Goal: Transaction & Acquisition: Purchase product/service

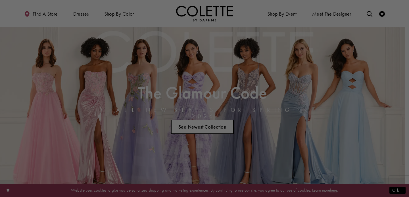
click at [268, 43] on div at bounding box center [206, 99] width 413 height 199
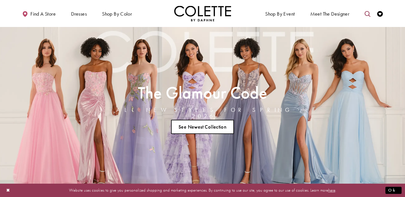
click at [368, 16] on icon "Toggle search" at bounding box center [368, 14] width 6 height 6
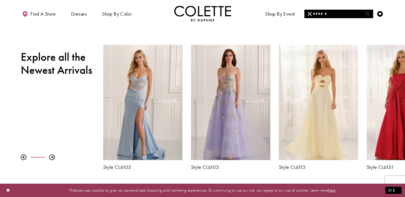
scroll to position [192, 0]
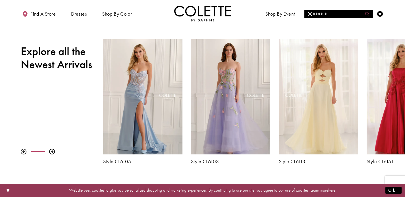
click at [364, 12] on button "Submit Search" at bounding box center [367, 14] width 11 height 9
click at [347, 12] on input "Search" at bounding box center [338, 14] width 69 height 9
type input "********"
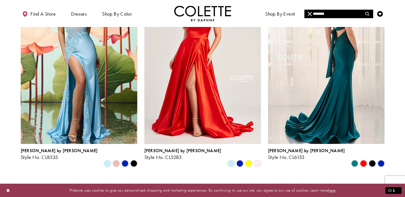
scroll to position [95, 0]
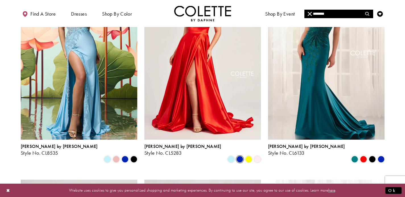
click at [238, 156] on span "Product List" at bounding box center [240, 159] width 7 height 7
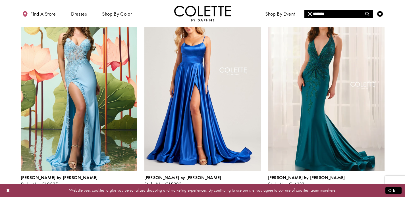
scroll to position [62, 0]
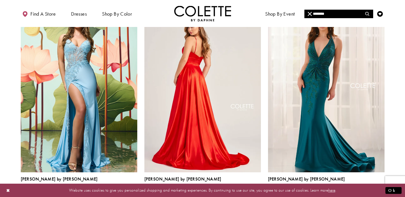
click at [232, 130] on img "Visit Colette by Daphne Style No. CL5283 Page" at bounding box center [202, 87] width 117 height 169
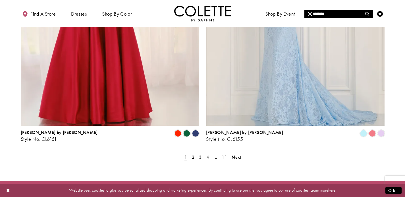
scroll to position [1112, 0]
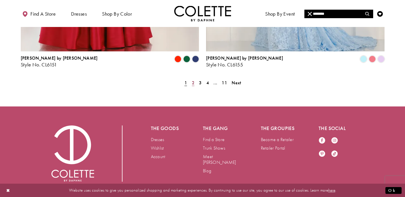
click at [191, 79] on link "2" at bounding box center [193, 83] width 6 height 8
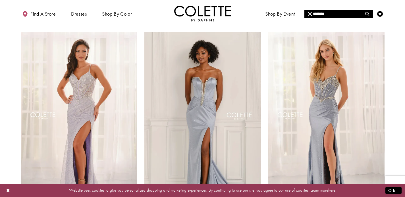
scroll to position [6, 0]
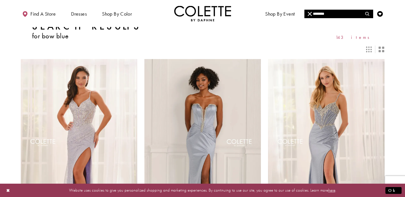
click at [383, 49] on icon "Switch layout to 2 columns" at bounding box center [382, 50] width 6 height 6
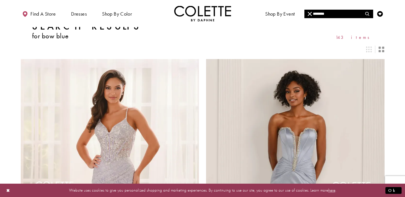
click at [365, 49] on div "Layout Controls" at bounding box center [369, 49] width 13 height 13
click at [368, 49] on icon "Switch layout to 3 columns" at bounding box center [369, 50] width 6 height 6
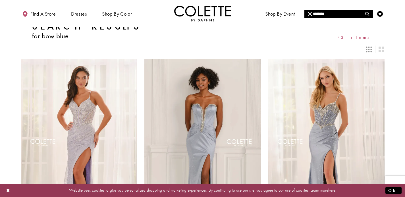
click at [366, 51] on icon "Switch layout to 3 columns" at bounding box center [369, 50] width 6 height 6
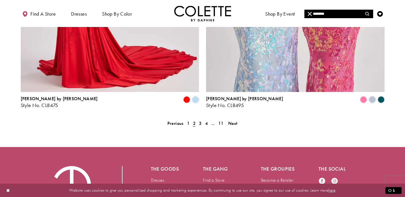
scroll to position [1065, 0]
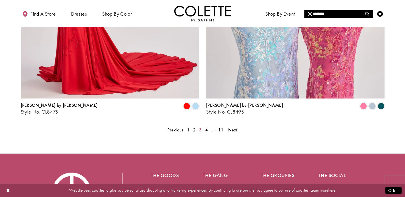
click at [200, 127] on span "3" at bounding box center [200, 130] width 3 height 6
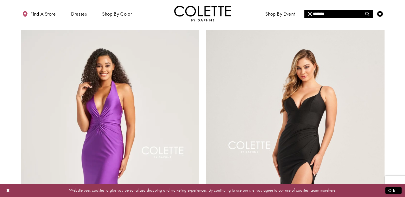
scroll to position [1112, 0]
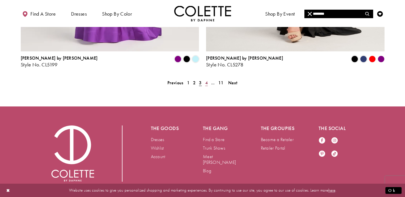
click at [205, 80] on span "4" at bounding box center [206, 83] width 3 height 6
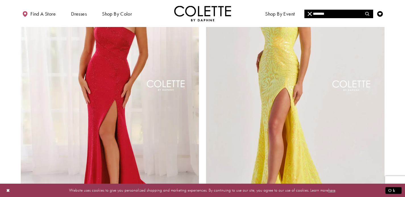
scroll to position [1112, 0]
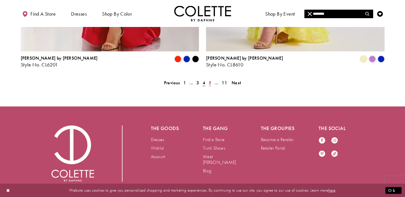
click at [213, 79] on link "5" at bounding box center [210, 83] width 6 height 8
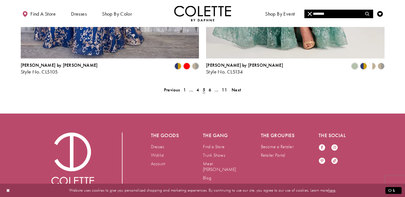
scroll to position [1112, 0]
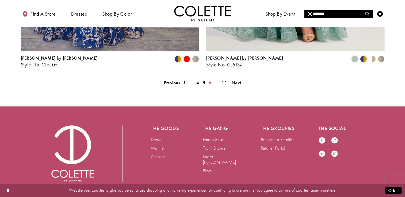
click at [209, 80] on span "6" at bounding box center [210, 83] width 3 height 6
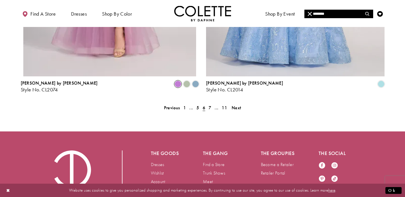
scroll to position [1090, 0]
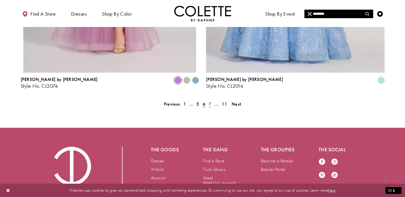
click at [212, 100] on link "7" at bounding box center [210, 104] width 6 height 8
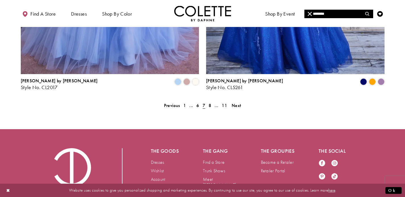
scroll to position [1112, 0]
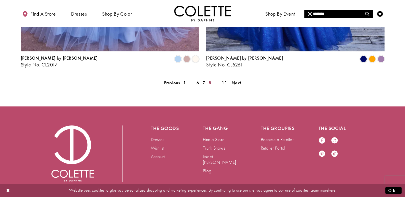
click at [209, 80] on span "8" at bounding box center [210, 83] width 3 height 6
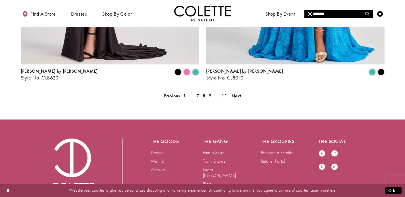
scroll to position [1112, 0]
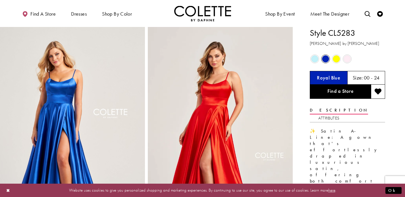
click at [313, 57] on span "Product color controls state depends on size chosen" at bounding box center [314, 58] width 7 height 7
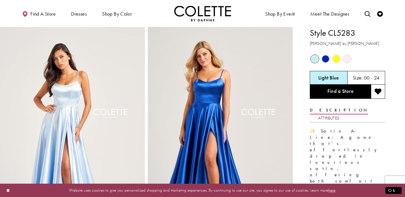
click at [339, 57] on span "Product color controls state depends on size chosen" at bounding box center [336, 58] width 7 height 7
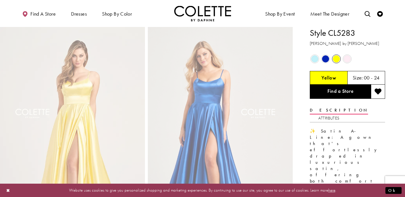
click at [350, 58] on span "Product color controls state depends on size chosen" at bounding box center [347, 58] width 7 height 7
